Goal: Task Accomplishment & Management: Use online tool/utility

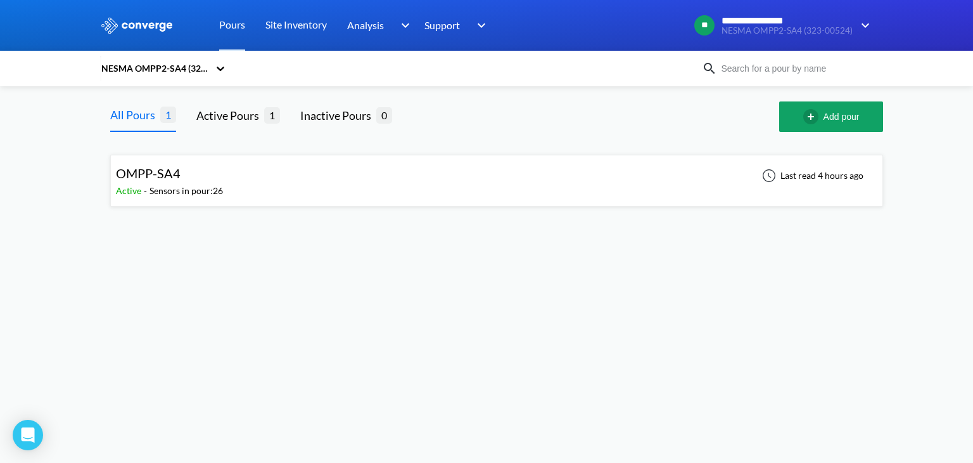
click at [280, 181] on div "OMPP-SA4 Active - Sensors in pour: 26 Last read 4 hours ago" at bounding box center [497, 180] width 762 height 41
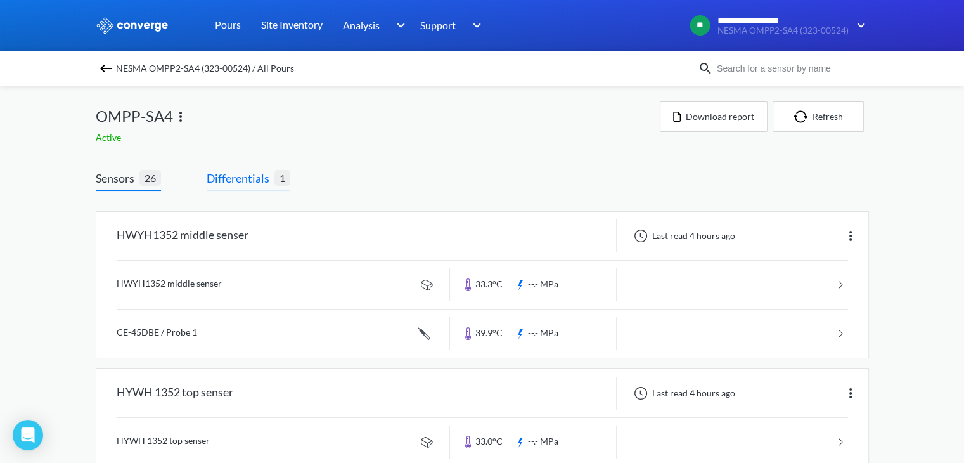
click at [240, 182] on span "Differentials" at bounding box center [241, 178] width 68 height 18
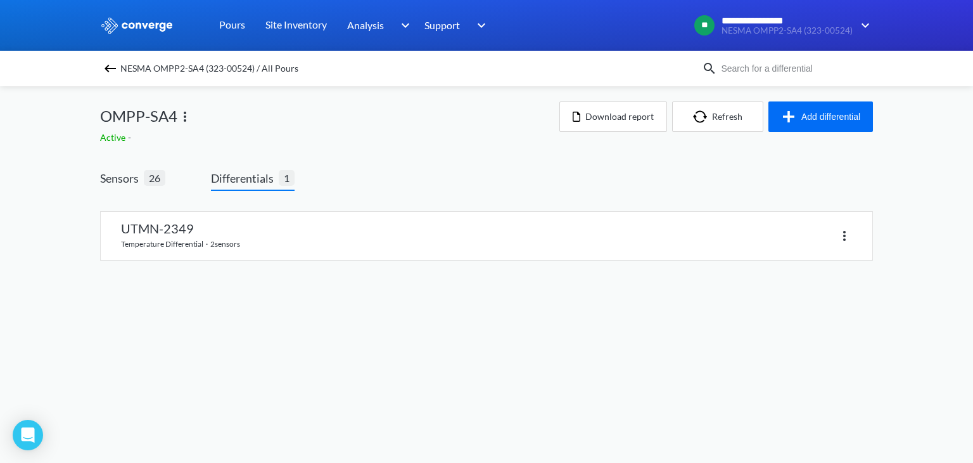
click at [250, 180] on span "Differentials" at bounding box center [245, 178] width 68 height 18
click at [805, 117] on button "Add differential" at bounding box center [821, 116] width 105 height 30
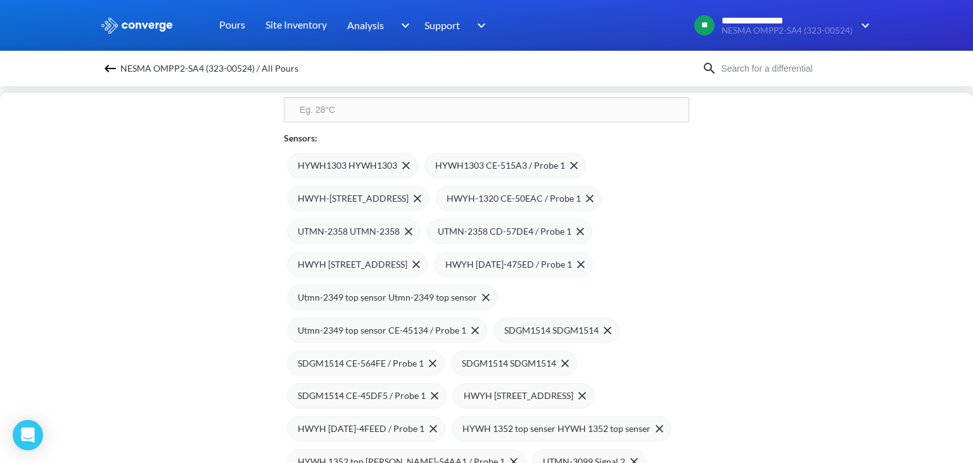
scroll to position [183, 0]
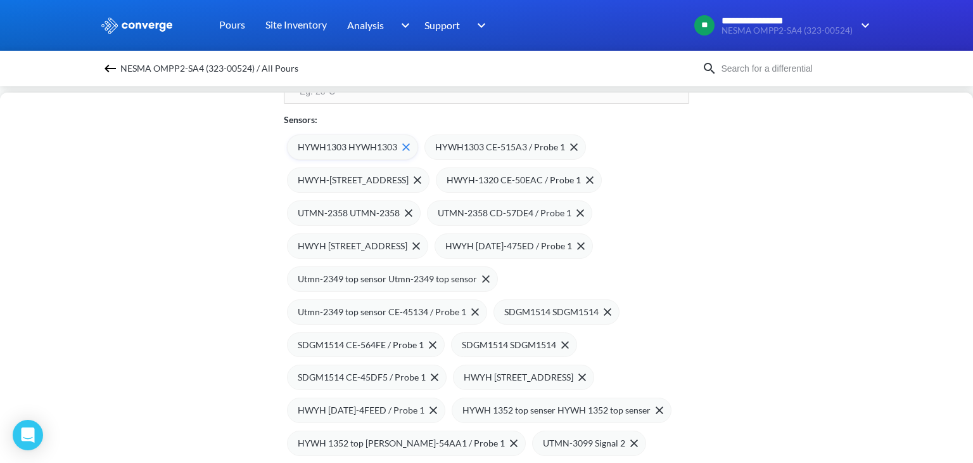
click at [402, 146] on img at bounding box center [406, 147] width 8 height 8
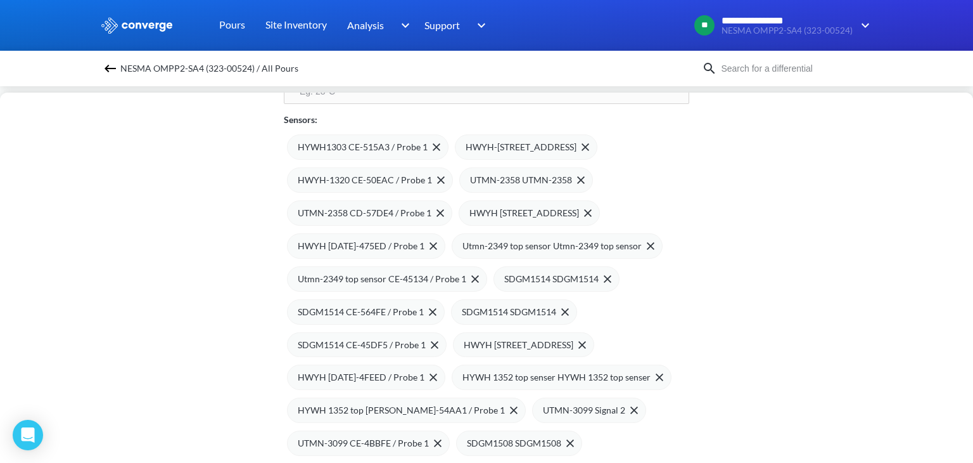
click at [401, 146] on span "HYWH1303 CE-515A3 / Probe 1" at bounding box center [363, 147] width 130 height 14
click at [0, 0] on span at bounding box center [0, 0] width 0 height 0
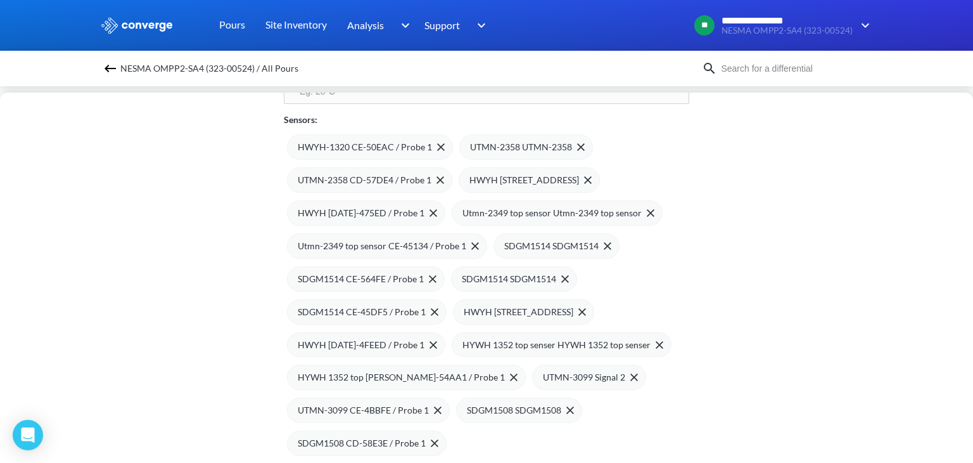
click at [401, 146] on span "HWYH-1320 CE-50EAC / Probe 1" at bounding box center [365, 147] width 134 height 14
click at [0, 0] on img at bounding box center [0, 0] width 0 height 0
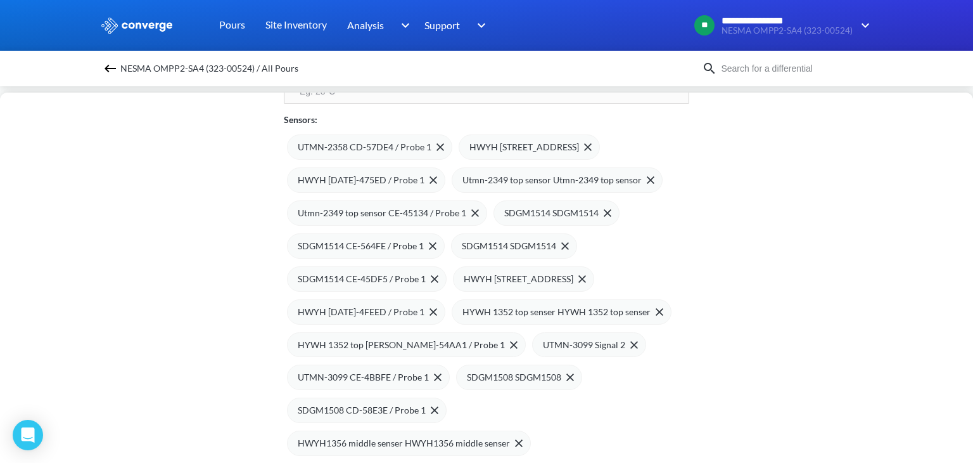
click at [401, 146] on span "UTMN-2358 CD-57DE4 / Probe 1" at bounding box center [365, 147] width 134 height 14
click at [401, 146] on div "HWYH [STREET_ADDRESS]" at bounding box center [357, 146] width 141 height 25
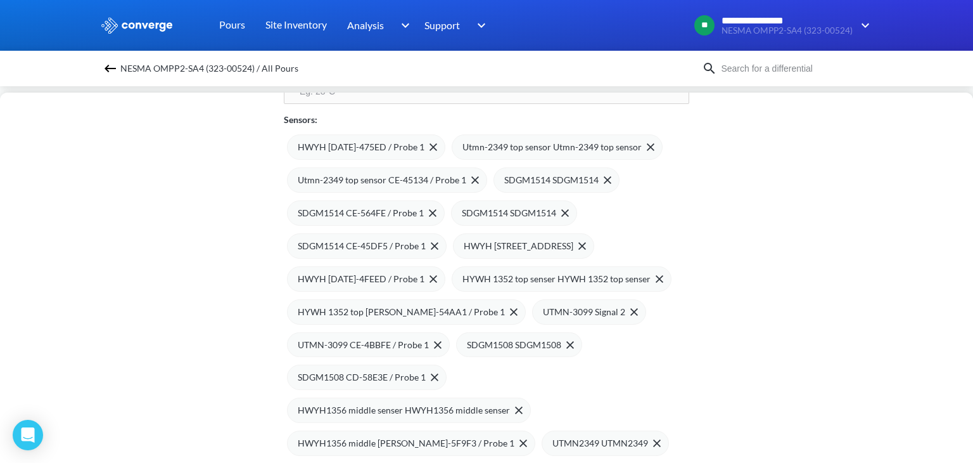
click at [401, 146] on span "HWYH [DATE]-475ED / Probe 1" at bounding box center [361, 147] width 127 height 14
click at [401, 146] on span "Utmn-2349 top sensor Utmn-2349 top sensor" at bounding box center [387, 147] width 179 height 14
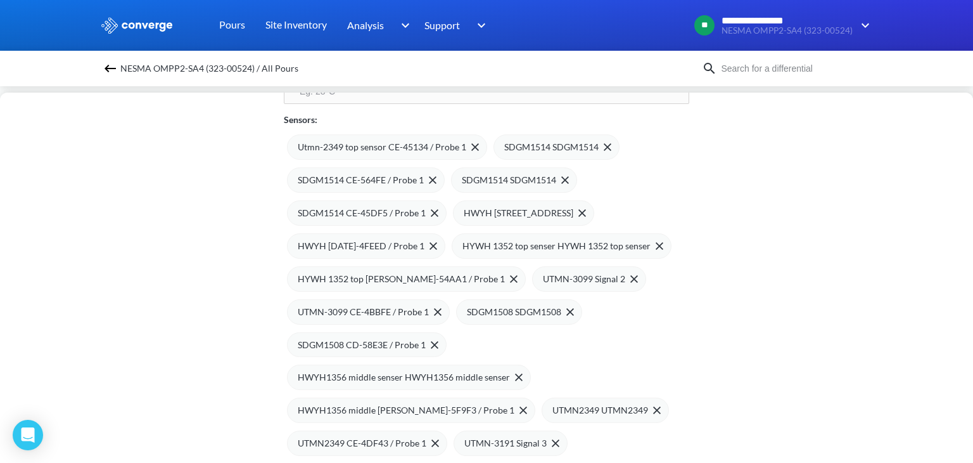
click at [401, 146] on span "Utmn-2349 top sensor CE-45134 / Probe 1" at bounding box center [382, 147] width 169 height 14
click at [401, 146] on div "SDGM1514 SDGM1514" at bounding box center [350, 146] width 126 height 25
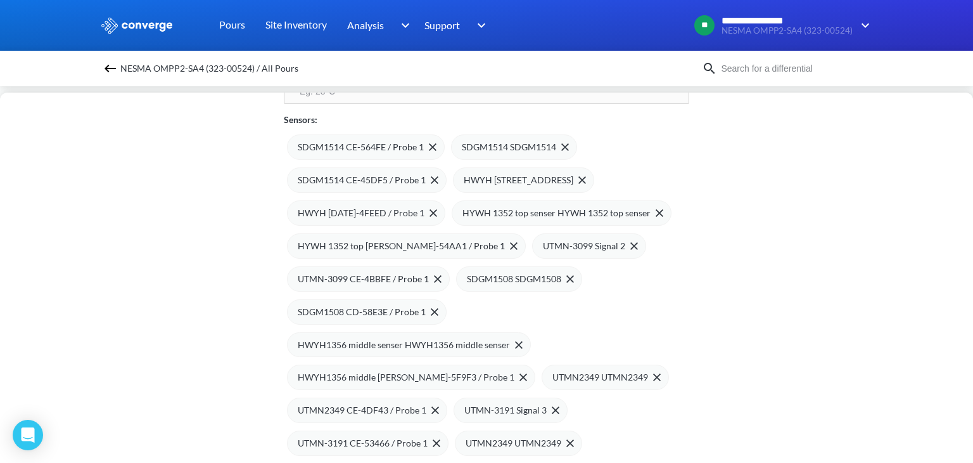
click at [401, 146] on span "SDGM1514 CE-564FE / Probe 1" at bounding box center [361, 147] width 126 height 14
click at [401, 146] on div "SDGM1514 SDGM1514" at bounding box center [350, 146] width 126 height 25
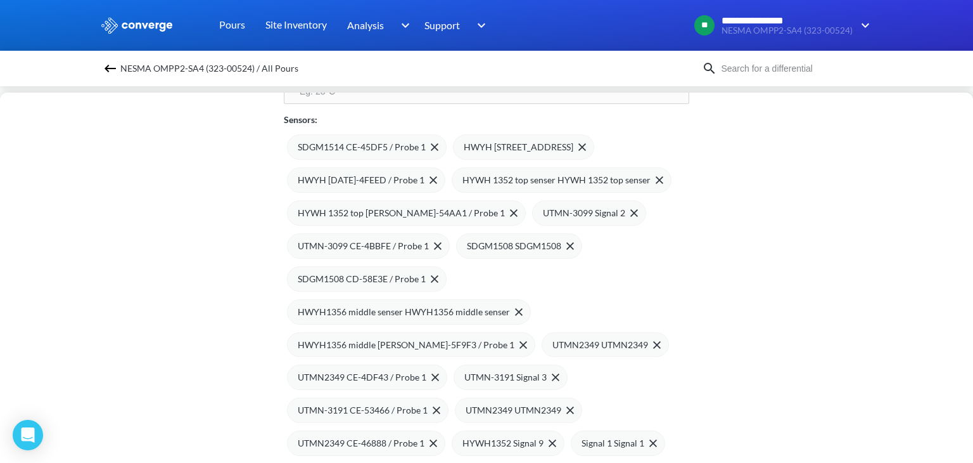
click at [401, 146] on span "SDGM1514 CE-45DF5 / Probe 1" at bounding box center [362, 147] width 128 height 14
click at [401, 146] on div "HWYH [STREET_ADDRESS]" at bounding box center [357, 146] width 141 height 25
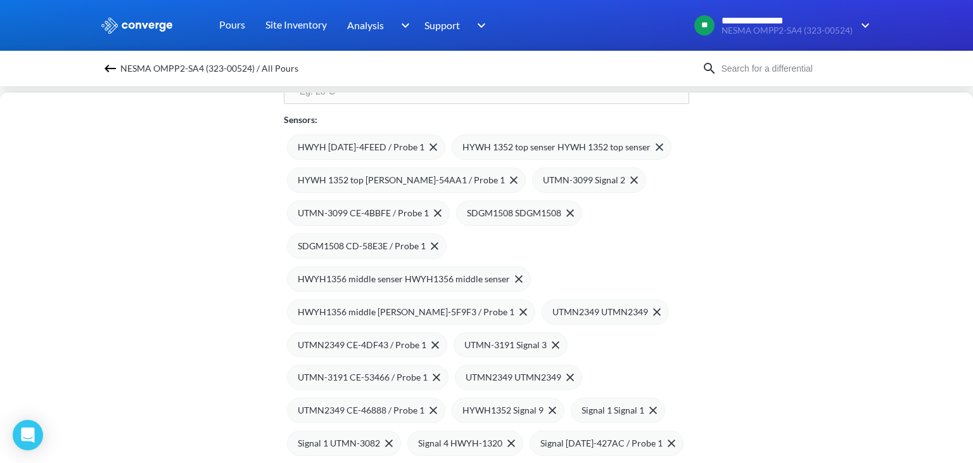
click at [401, 146] on span "HWYH [DATE]-4FEED / Probe 1" at bounding box center [361, 147] width 127 height 14
click at [444, 150] on span "HYWH 1352 top senser HYWH 1352 top senser" at bounding box center [392, 147] width 188 height 14
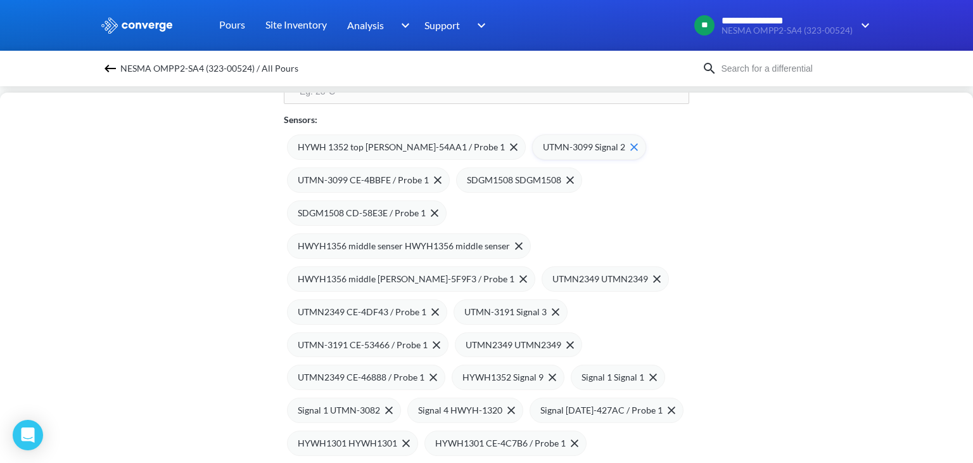
click at [561, 146] on span "UTMN-3099 Signal 2" at bounding box center [584, 147] width 82 height 14
click at [429, 173] on span "UTMN-3099 CE-4BBFE / Probe 1" at bounding box center [363, 180] width 131 height 14
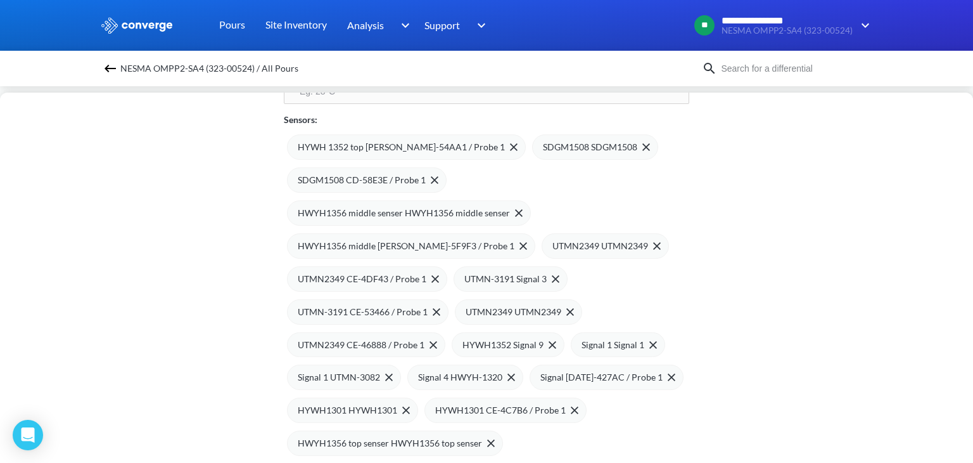
click at [543, 147] on span "SDGM1508 SDGM1508" at bounding box center [590, 147] width 94 height 14
click at [426, 173] on span "SDGM1508 CD-58E3E / Probe 1" at bounding box center [362, 180] width 128 height 14
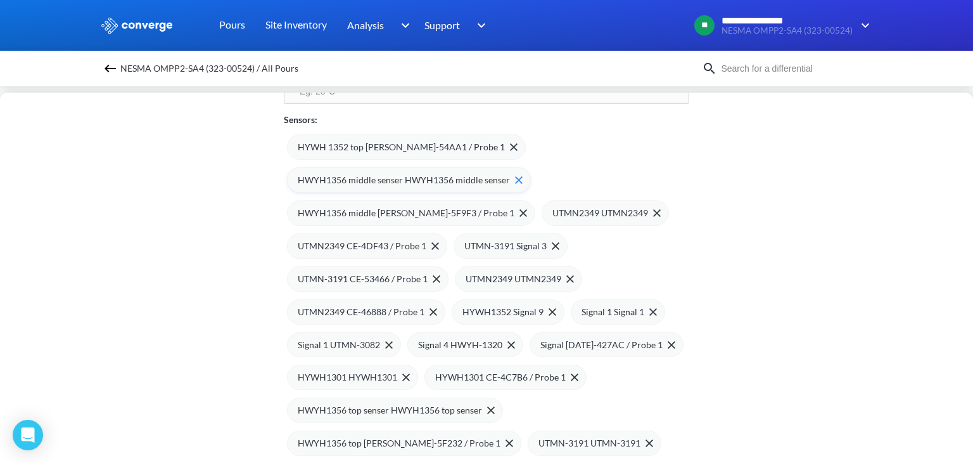
click at [447, 181] on span "HWYH1356 middle senser HWYH1356 middle senser" at bounding box center [404, 180] width 212 height 14
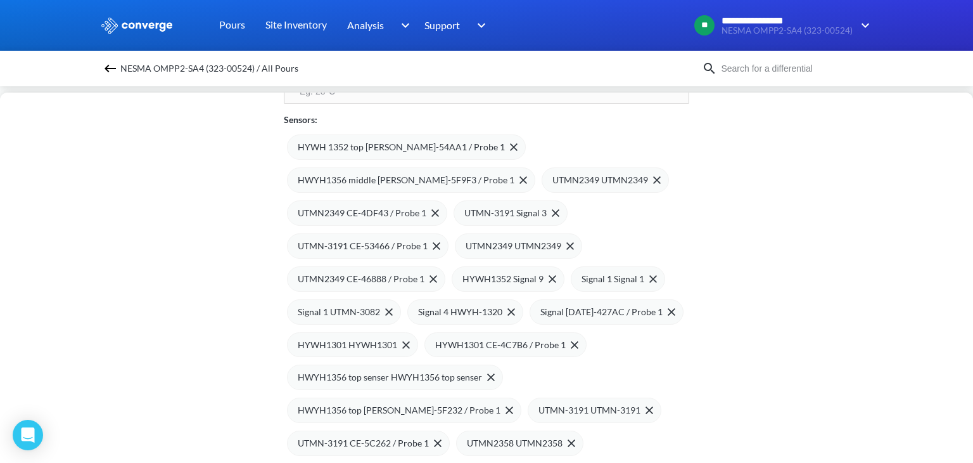
click at [447, 181] on span "HWYH1356 middle [PERSON_NAME]-5F9F3 / Probe 1" at bounding box center [406, 180] width 217 height 14
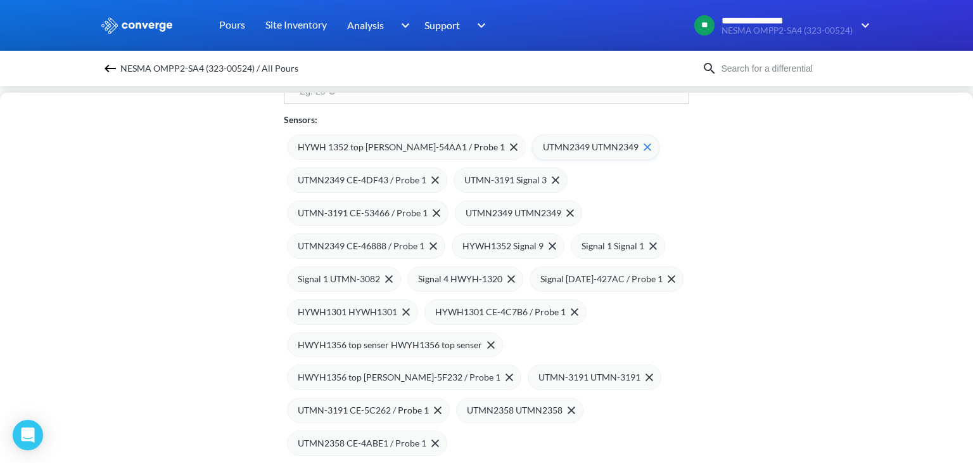
click at [546, 149] on span "UTMN2349 UTMN2349" at bounding box center [591, 147] width 96 height 14
click at [426, 173] on span "UTMN2349 CE-4DF43 / Probe 1" at bounding box center [362, 180] width 129 height 14
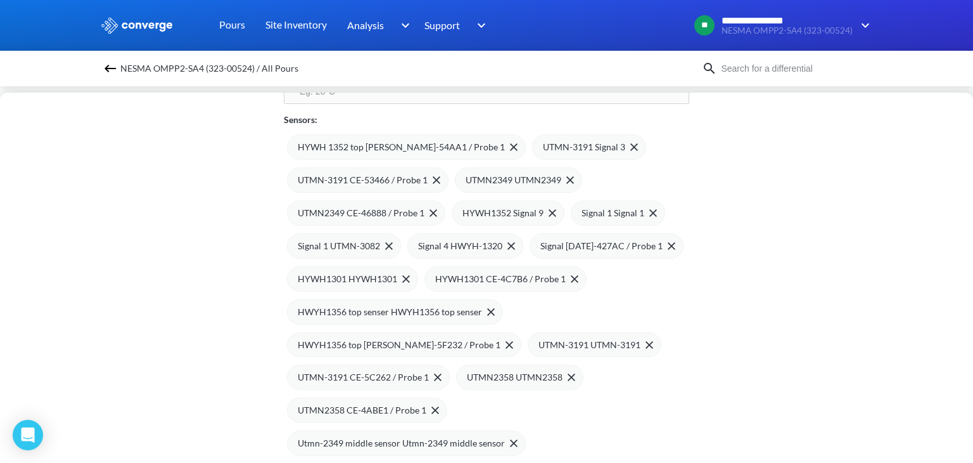
click at [546, 149] on span "UTMN-3191 Signal 3" at bounding box center [584, 147] width 82 height 14
click at [428, 173] on span "UTMN-3191 CE-53466 / Probe 1" at bounding box center [363, 180] width 130 height 14
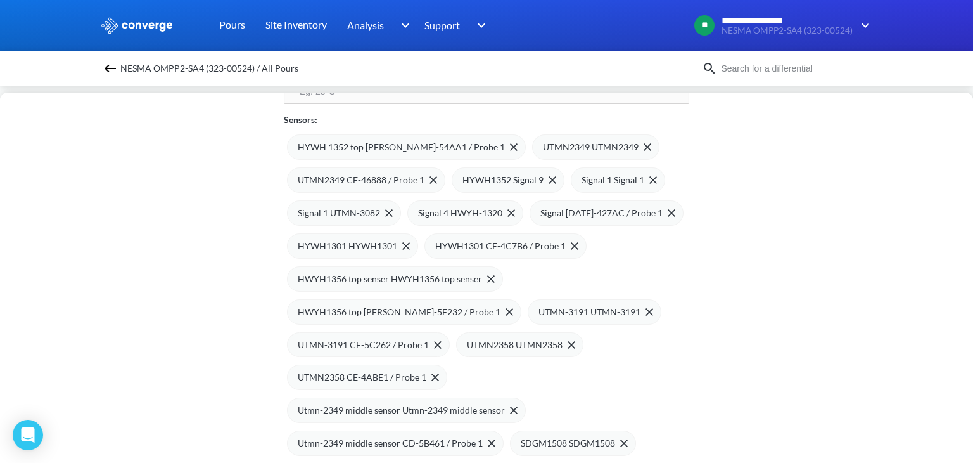
click at [546, 149] on span "UTMN2349 UTMN2349" at bounding box center [591, 147] width 96 height 14
click at [425, 173] on span "UTMN2349 CE-46888 / Probe 1" at bounding box center [361, 180] width 127 height 14
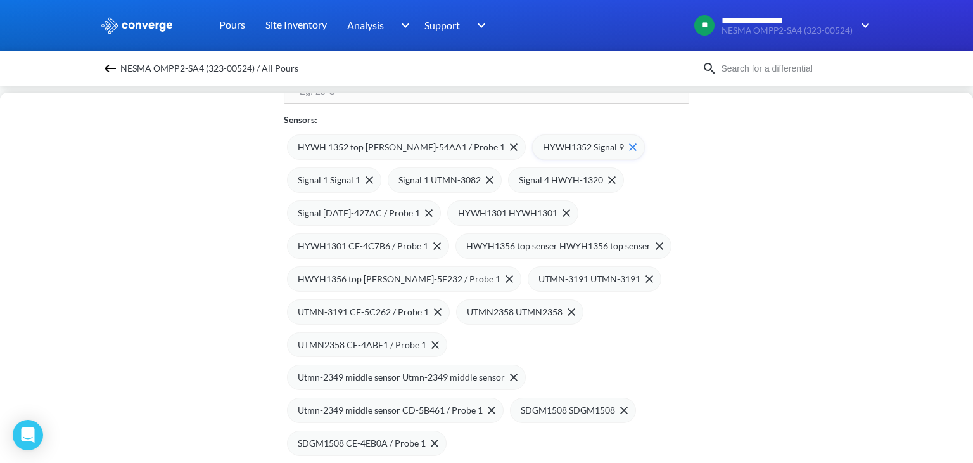
click at [545, 148] on span "HYWH1352 Signal 9" at bounding box center [583, 147] width 81 height 14
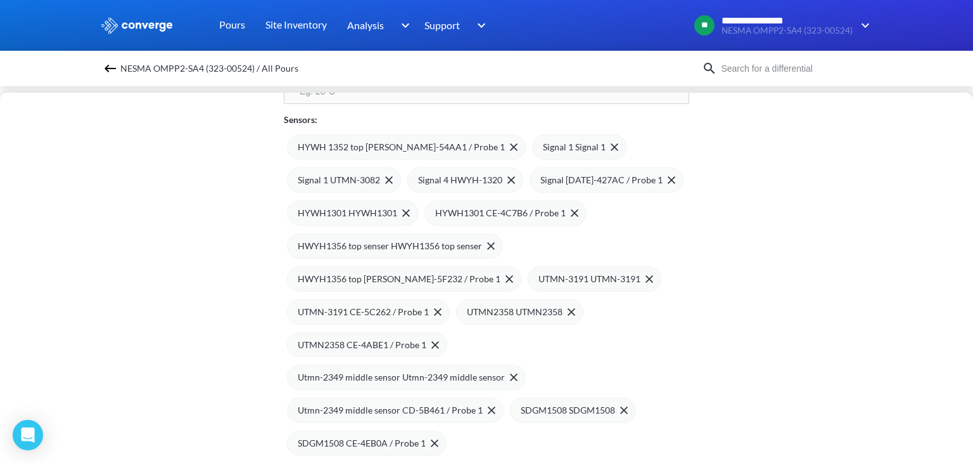
click at [545, 148] on span "Signal 1 Signal 1" at bounding box center [574, 147] width 63 height 14
click at [545, 148] on span "Signal 1 UTMN-3082" at bounding box center [584, 147] width 82 height 14
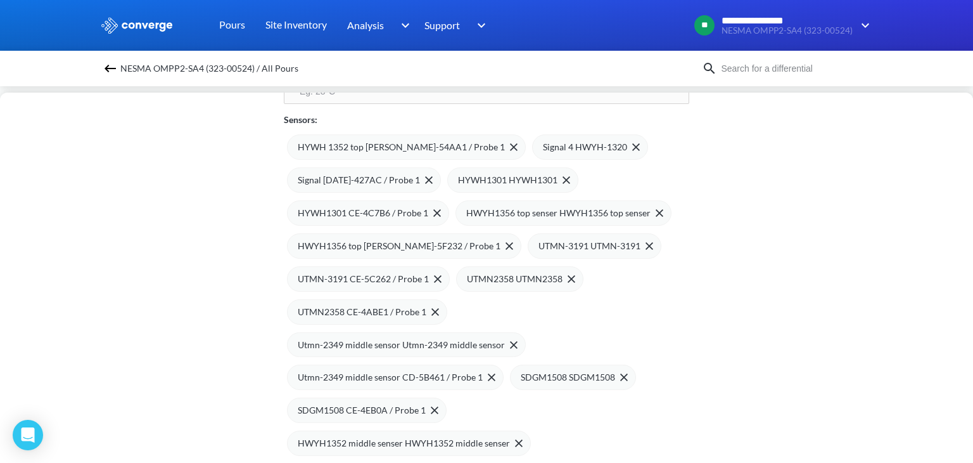
click at [545, 148] on span "Signal 4 HWYH-1320" at bounding box center [585, 147] width 84 height 14
click at [545, 148] on span "Signal [DATE]-427AC / Probe 1" at bounding box center [604, 147] width 122 height 14
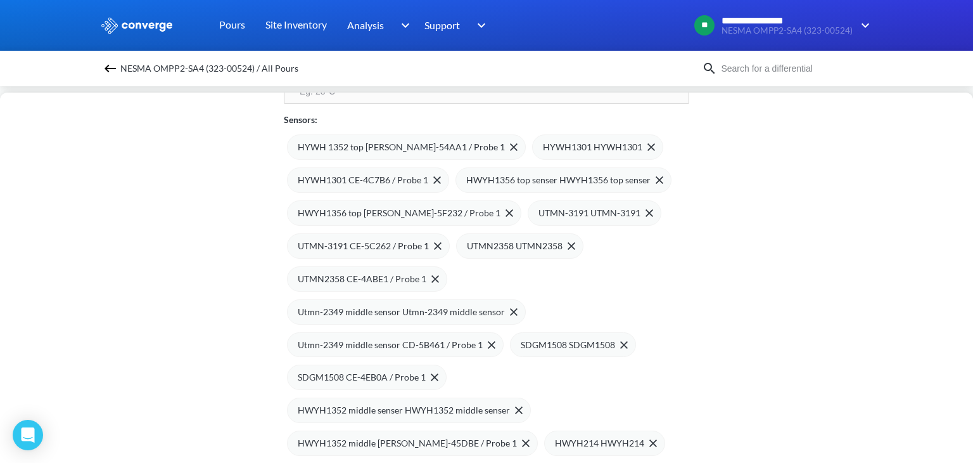
click at [545, 148] on span "HYWH1301 HYWH1301" at bounding box center [592, 147] width 99 height 14
click at [428, 173] on span "HYWH1301 CE-4C7B6 / Probe 1" at bounding box center [363, 180] width 131 height 14
click at [418, 177] on span "HWYH1356 top senser HWYH1356 top senser" at bounding box center [390, 180] width 184 height 14
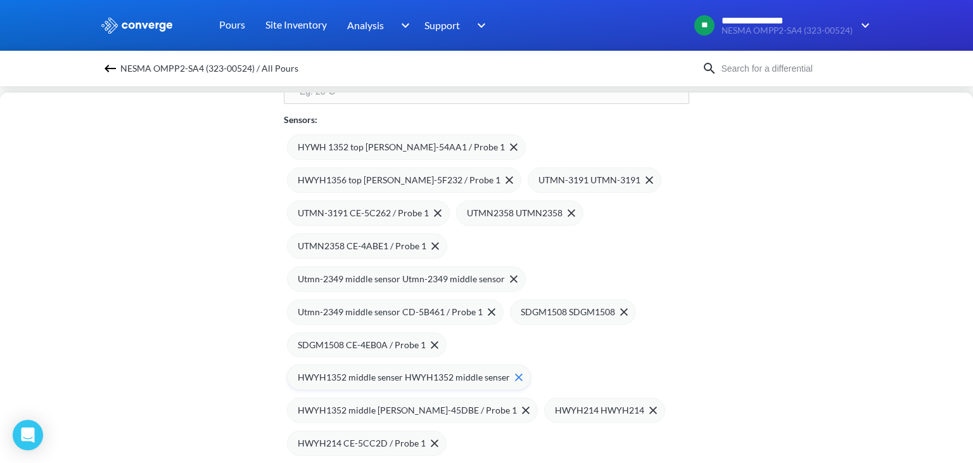
click at [439, 375] on span "HWYH1352 middle senser HWYH1352 middle senser" at bounding box center [404, 377] width 212 height 14
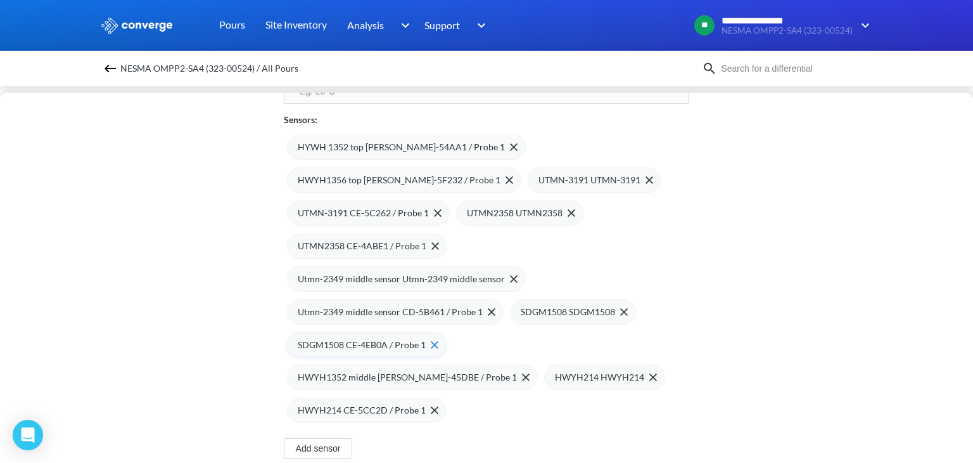
click at [390, 340] on span "SDGM1508 CE-4EB0A / Probe 1" at bounding box center [362, 345] width 128 height 14
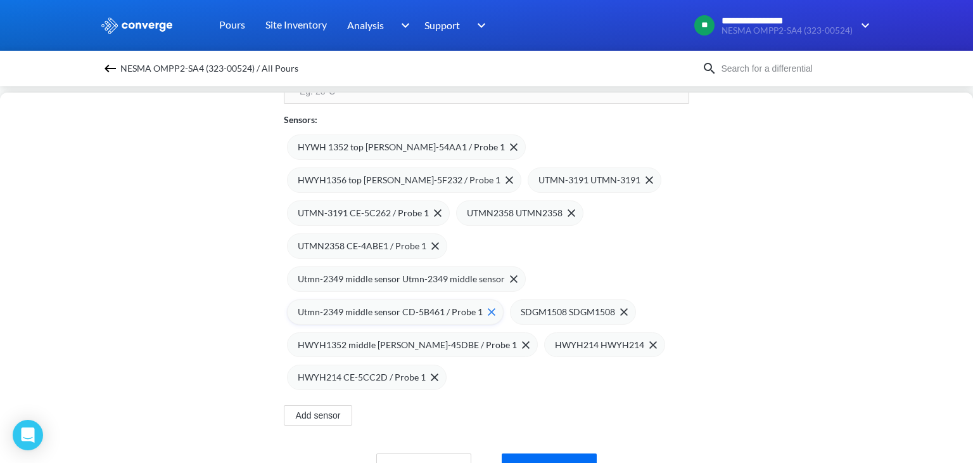
click at [373, 307] on span "Utmn-2349 middle sensor CD-5B461 / Probe 1" at bounding box center [390, 312] width 185 height 14
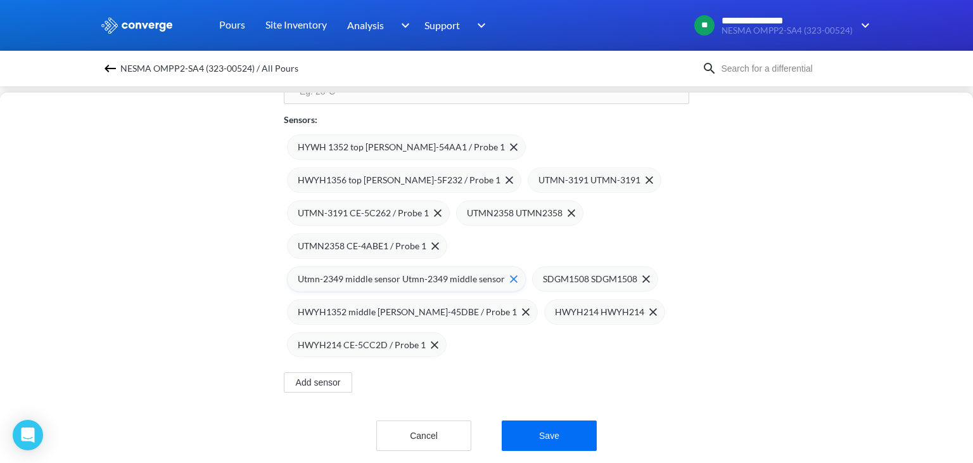
click at [362, 280] on span "Utmn-2349 middle sensor Utmn-2349 middle sensor" at bounding box center [401, 279] width 207 height 14
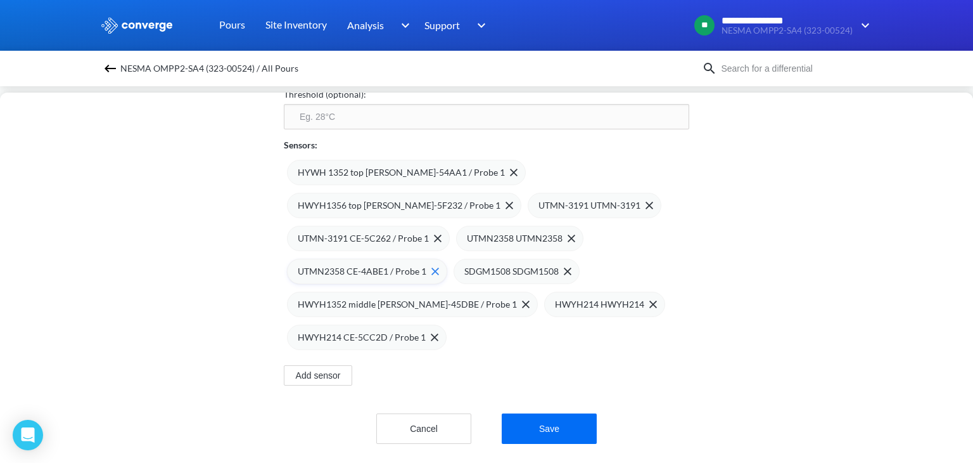
click at [350, 264] on span "UTMN2358 CE-4ABE1 / Probe 1" at bounding box center [362, 271] width 129 height 14
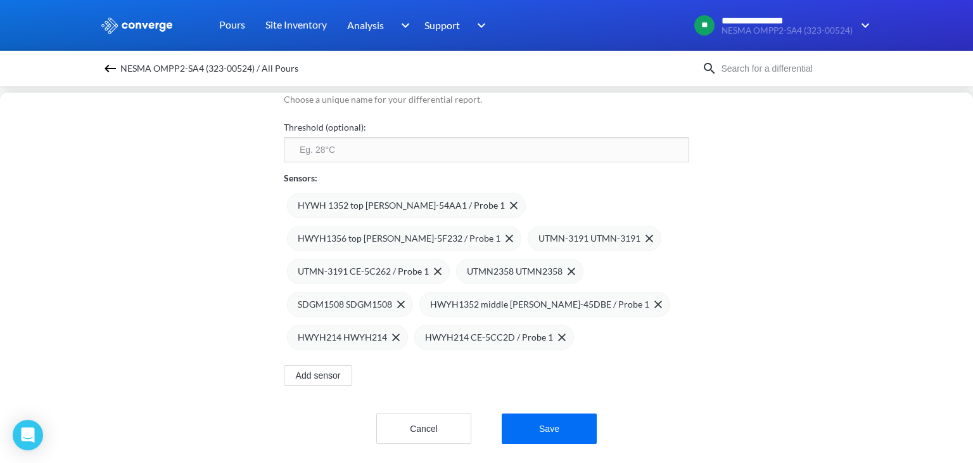
scroll to position [132, 0]
click at [342, 234] on span "HWYH1356 top [PERSON_NAME]-5F232 / Probe 1" at bounding box center [399, 238] width 203 height 14
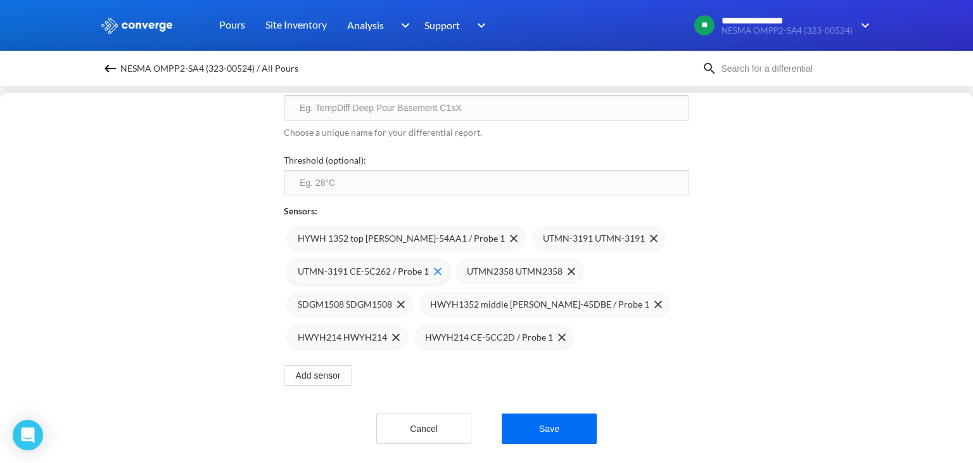
click at [347, 264] on span "UTMN-3191 CE-5C262 / Probe 1" at bounding box center [363, 271] width 131 height 14
click at [347, 264] on span "UTMN2358 UTMN2358" at bounding box center [346, 271] width 96 height 14
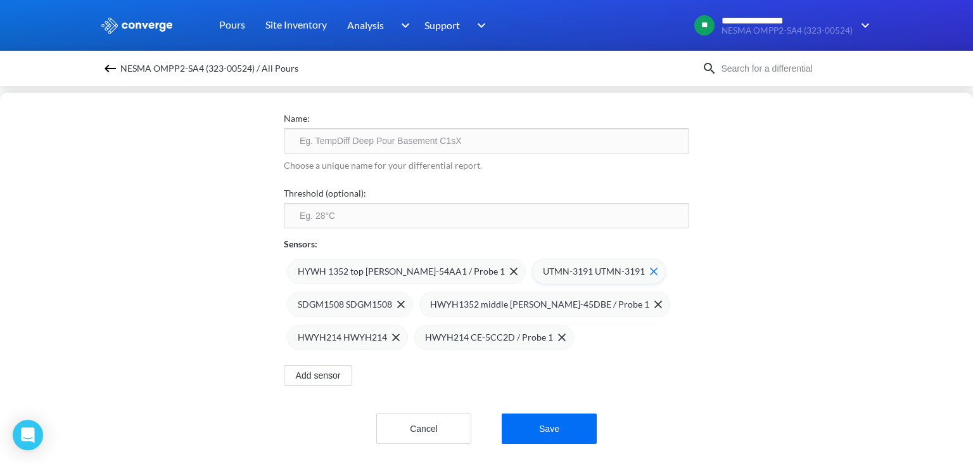
click at [548, 266] on span "UTMN-3191 UTMN-3191" at bounding box center [594, 271] width 102 height 14
click at [549, 264] on span "SDGM1508 SDGM1508" at bounding box center [590, 271] width 94 height 14
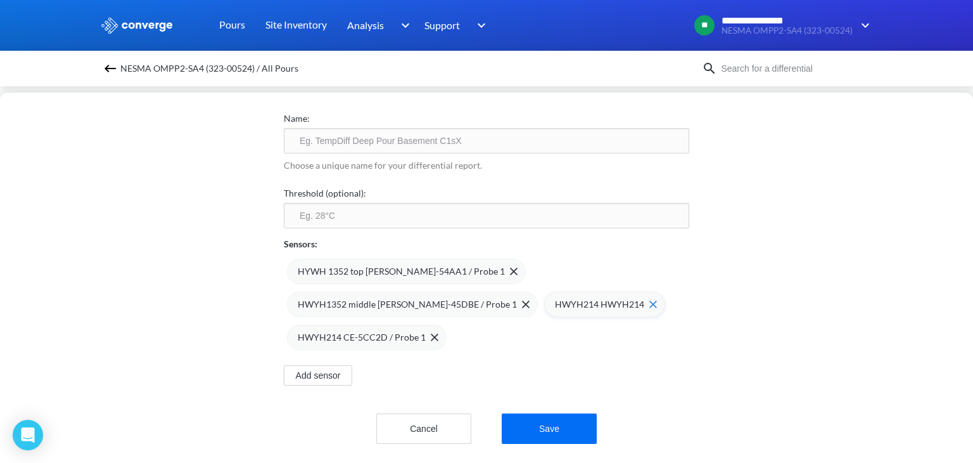
click at [555, 297] on span "HWYH214 HWYH214" at bounding box center [599, 304] width 89 height 14
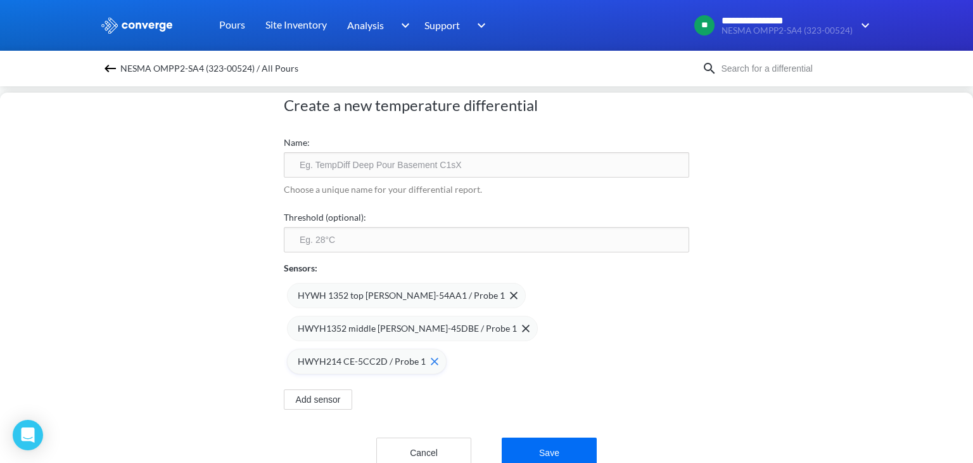
click at [426, 354] on span "HWYH214 CE-5CC2D / Probe 1" at bounding box center [362, 361] width 128 height 14
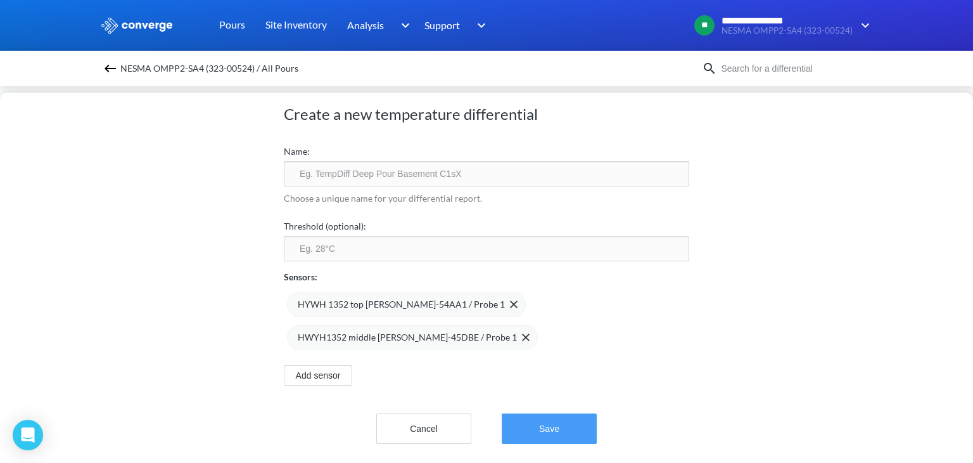
click at [537, 414] on button "Save" at bounding box center [549, 428] width 95 height 30
click at [430, 161] on input "text" at bounding box center [487, 173] width 406 height 25
type input "HWYH-1352"
click at [534, 420] on button "Save" at bounding box center [549, 428] width 95 height 30
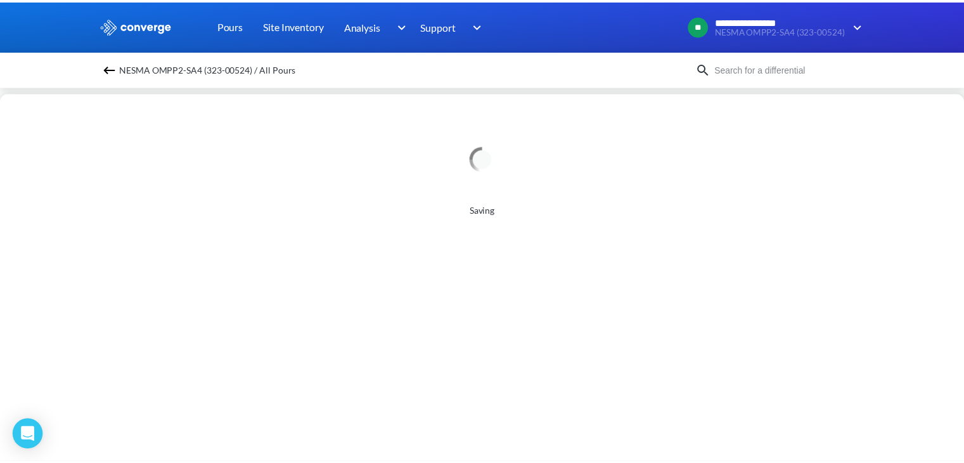
scroll to position [0, 0]
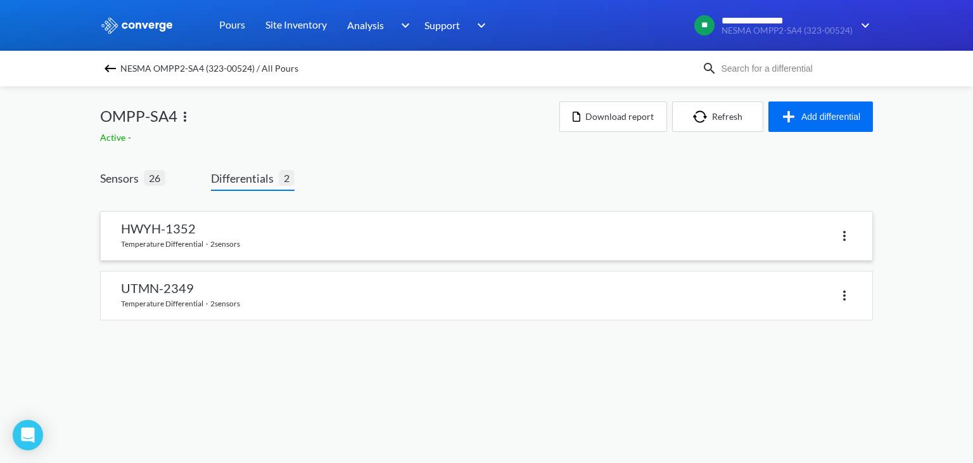
click at [317, 238] on link at bounding box center [487, 236] width 772 height 48
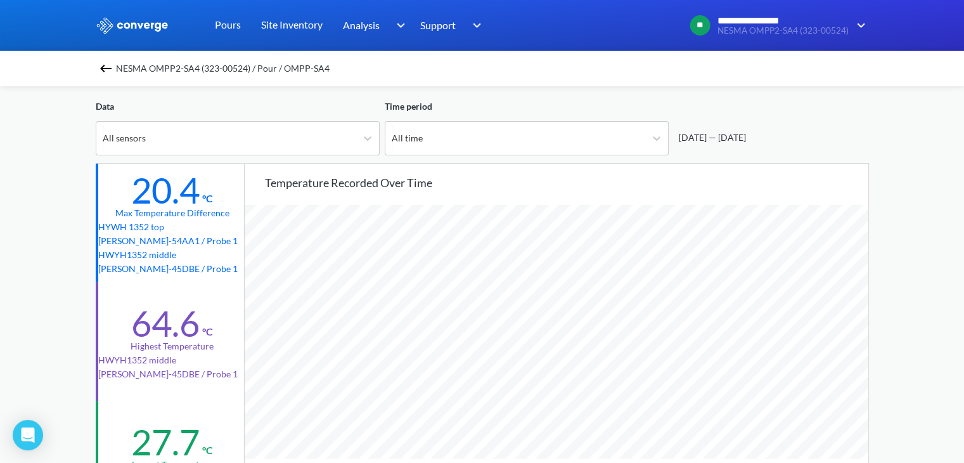
scroll to position [4, 0]
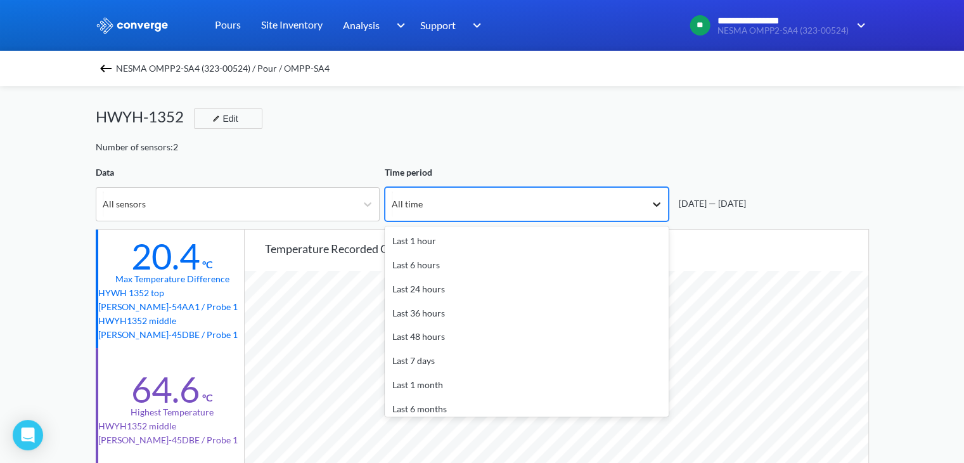
click at [658, 201] on icon at bounding box center [656, 204] width 13 height 13
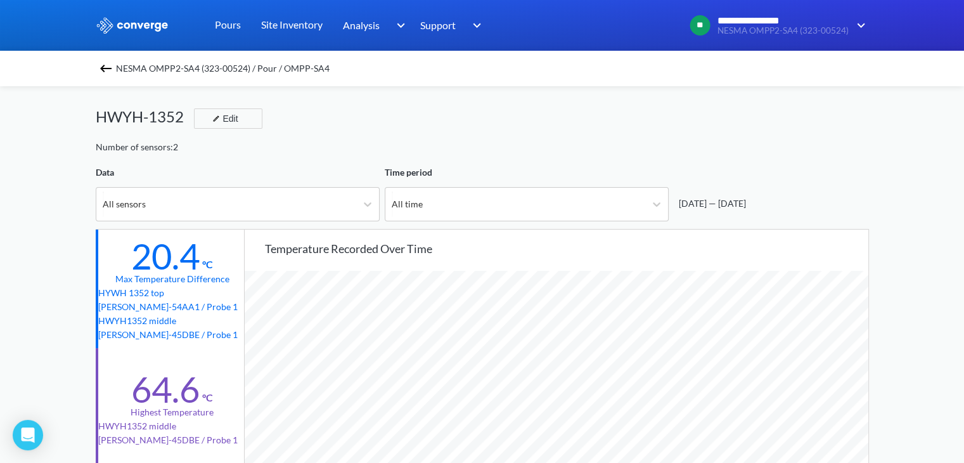
click at [726, 204] on div "[DATE] — [DATE]" at bounding box center [710, 203] width 72 height 14
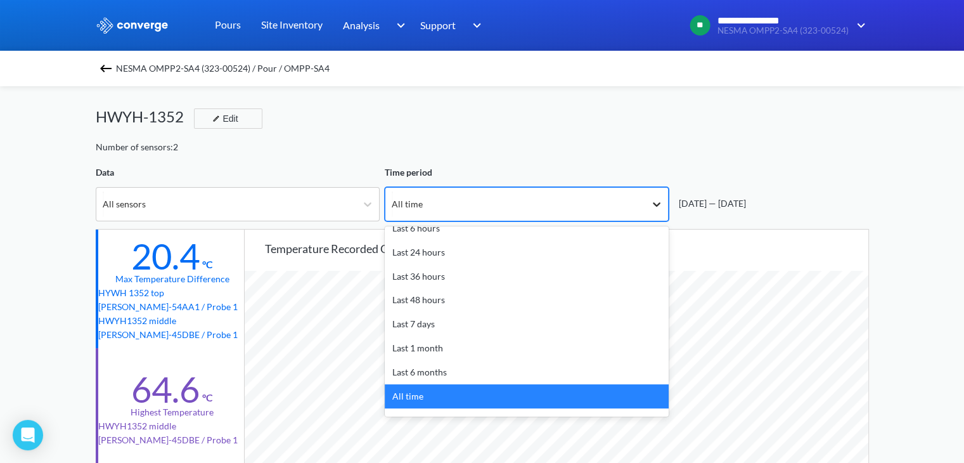
click at [658, 203] on icon at bounding box center [657, 204] width 8 height 4
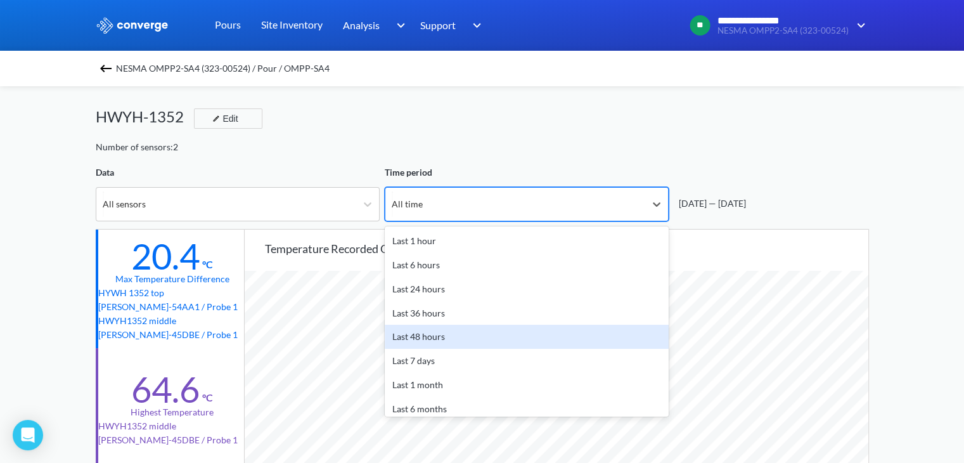
scroll to position [56, 0]
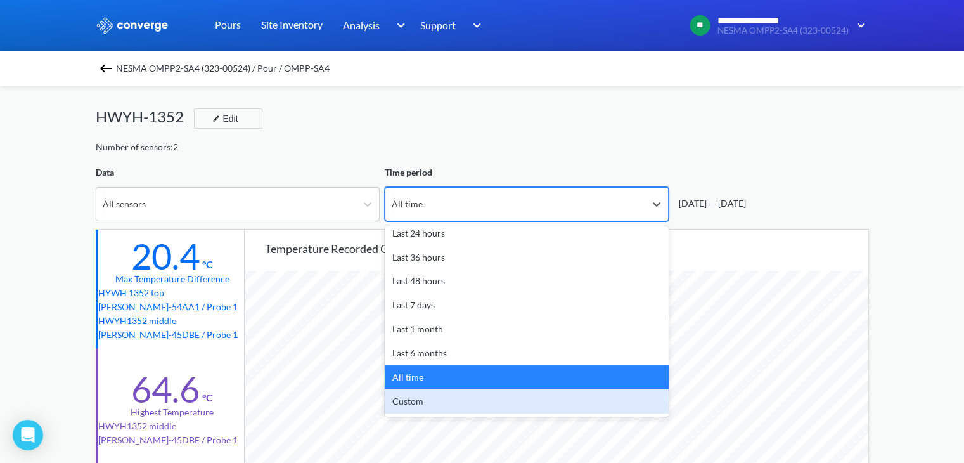
click at [511, 399] on div "Custom" at bounding box center [527, 401] width 284 height 24
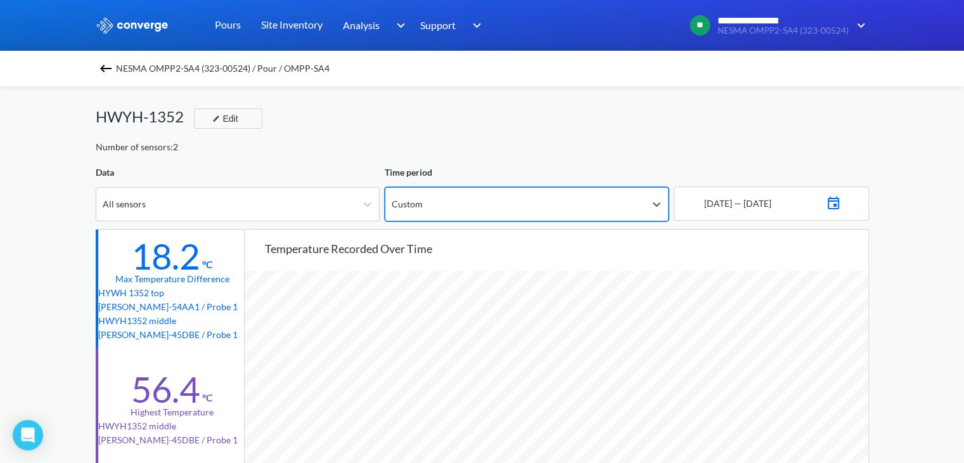
scroll to position [1061, 963]
click at [771, 202] on div "[DATE] — [DATE]" at bounding box center [737, 203] width 70 height 14
click at [841, 204] on img at bounding box center [833, 202] width 15 height 18
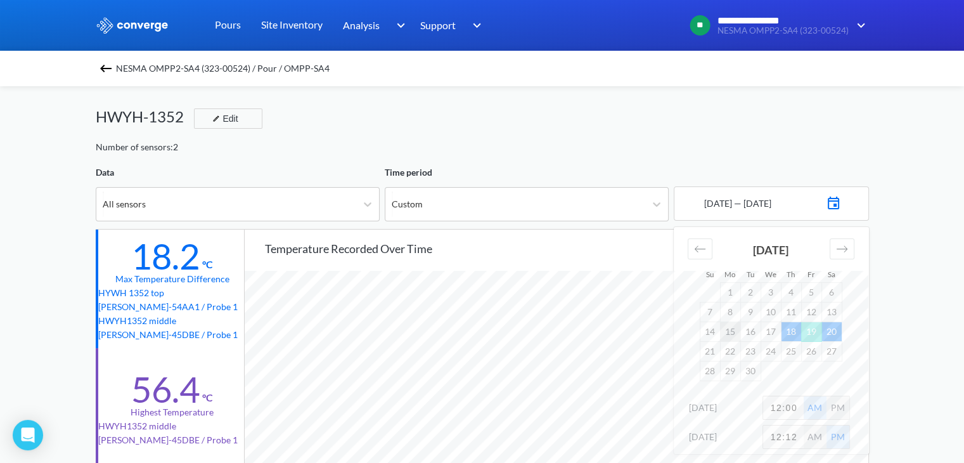
click at [728, 335] on td "15" at bounding box center [730, 331] width 20 height 20
click at [733, 353] on td "22" at bounding box center [730, 351] width 20 height 20
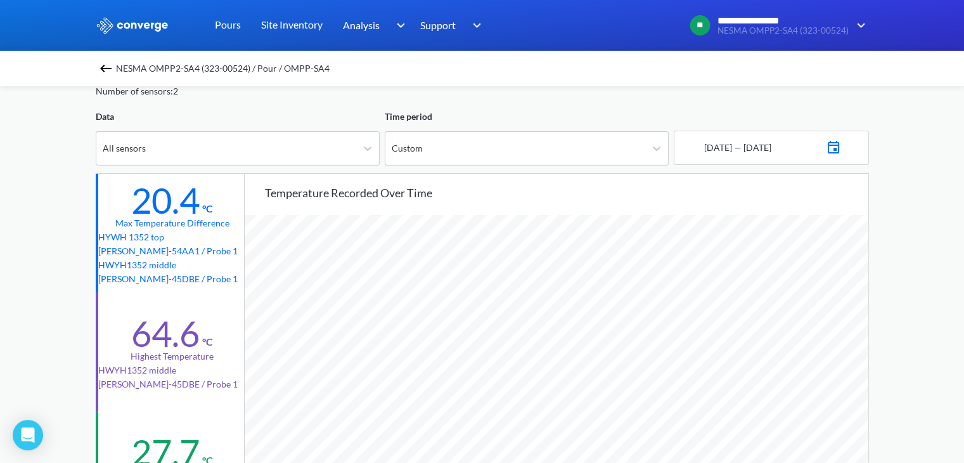
scroll to position [59, 0]
click at [841, 148] on img at bounding box center [833, 147] width 15 height 18
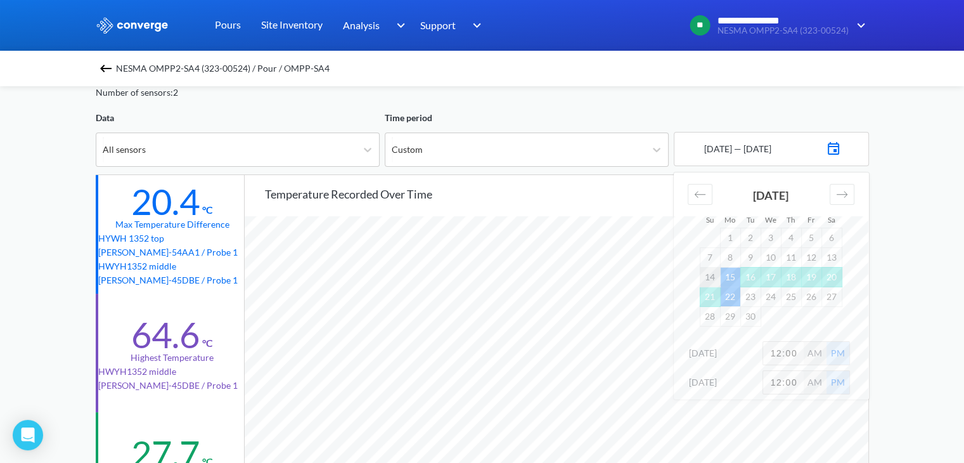
click at [715, 278] on td "14" at bounding box center [710, 277] width 20 height 20
click at [728, 295] on td "22" at bounding box center [730, 296] width 20 height 20
click at [717, 297] on td "21" at bounding box center [710, 296] width 20 height 20
click at [930, 150] on div "**********" at bounding box center [482, 472] width 964 height 1062
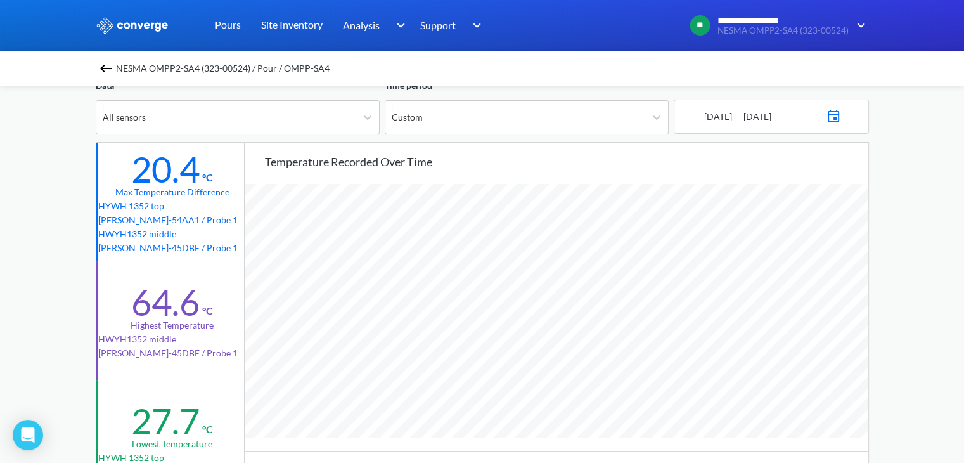
scroll to position [93, 0]
click at [841, 117] on img at bounding box center [833, 113] width 15 height 18
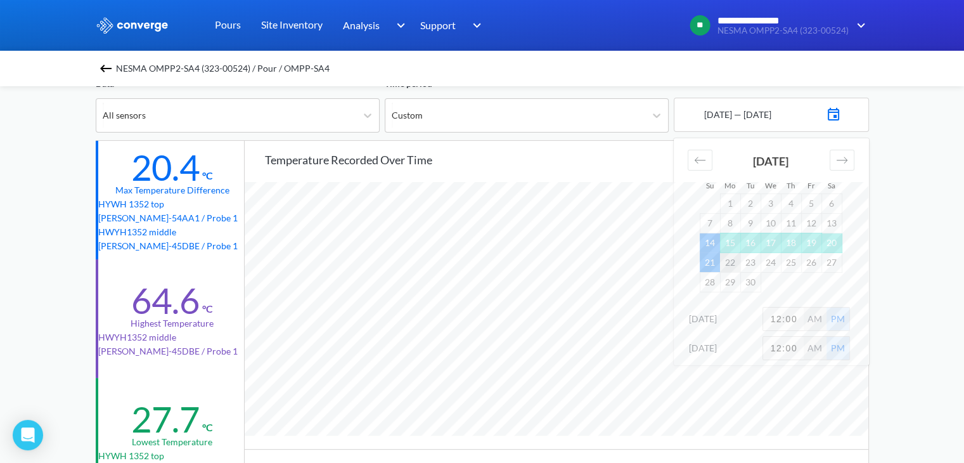
click at [727, 262] on td "22" at bounding box center [730, 262] width 20 height 20
click at [726, 245] on td "15" at bounding box center [730, 243] width 20 height 20
click at [738, 262] on td "22" at bounding box center [730, 262] width 20 height 20
click at [920, 252] on div "**********" at bounding box center [482, 438] width 964 height 1062
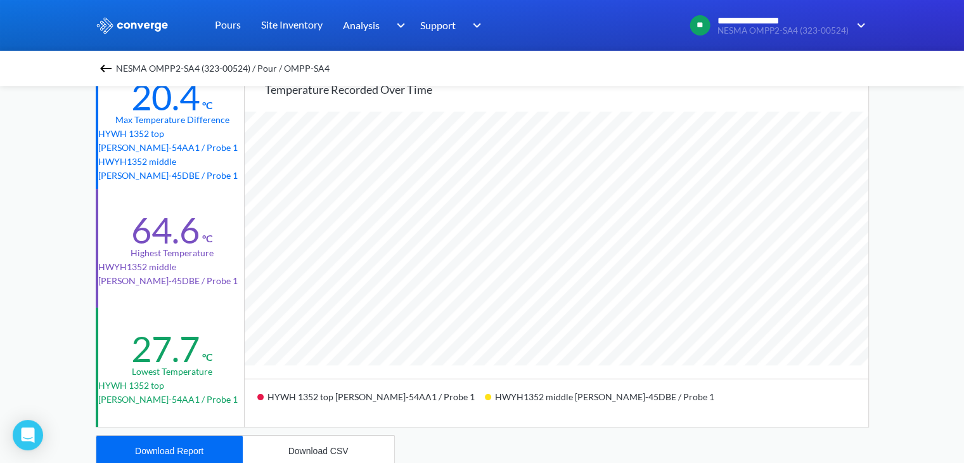
scroll to position [0, 0]
